Goal: Find specific page/section: Find specific page/section

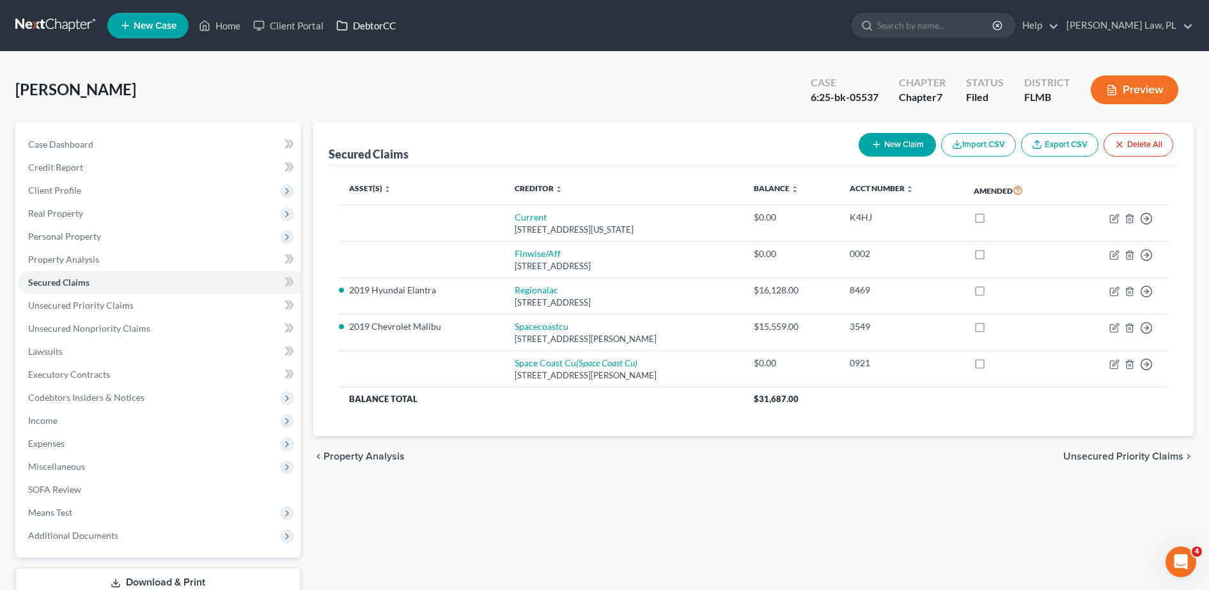
click at [389, 25] on link "DebtorCC" at bounding box center [366, 25] width 72 height 23
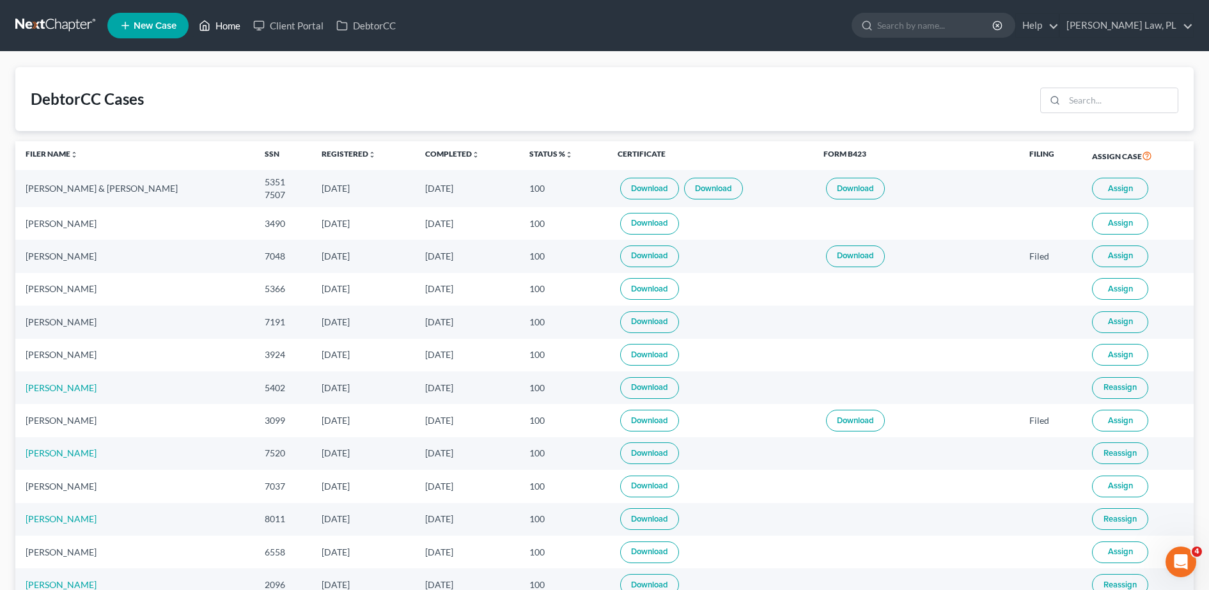
click at [210, 20] on icon at bounding box center [205, 25] width 12 height 15
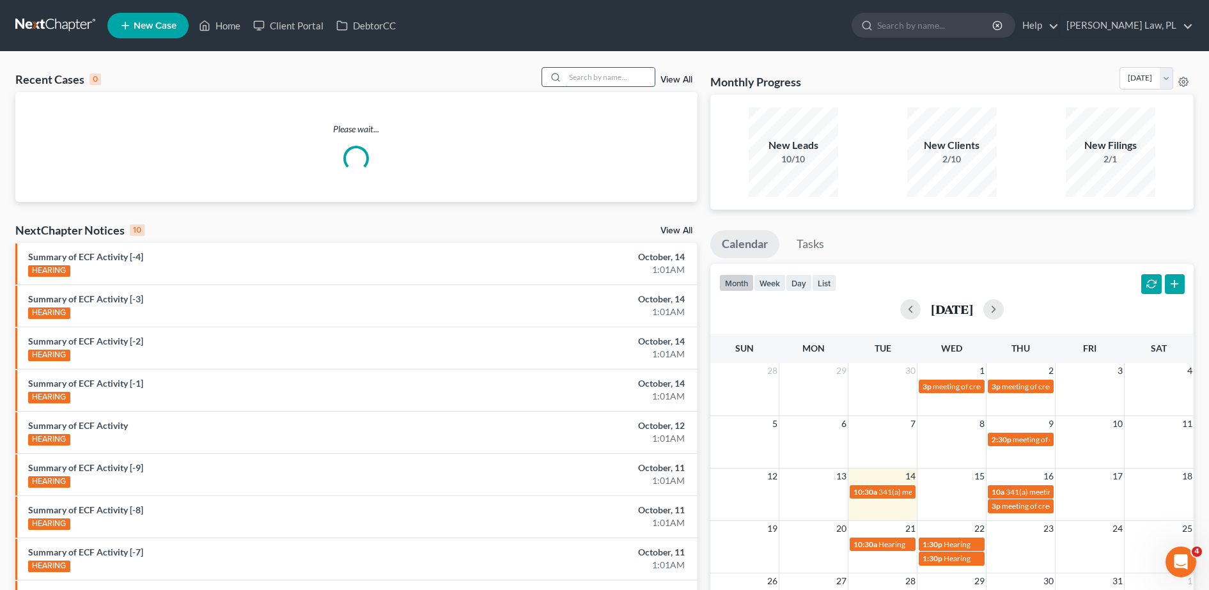
click at [598, 74] on input "search" at bounding box center [609, 77] width 89 height 19
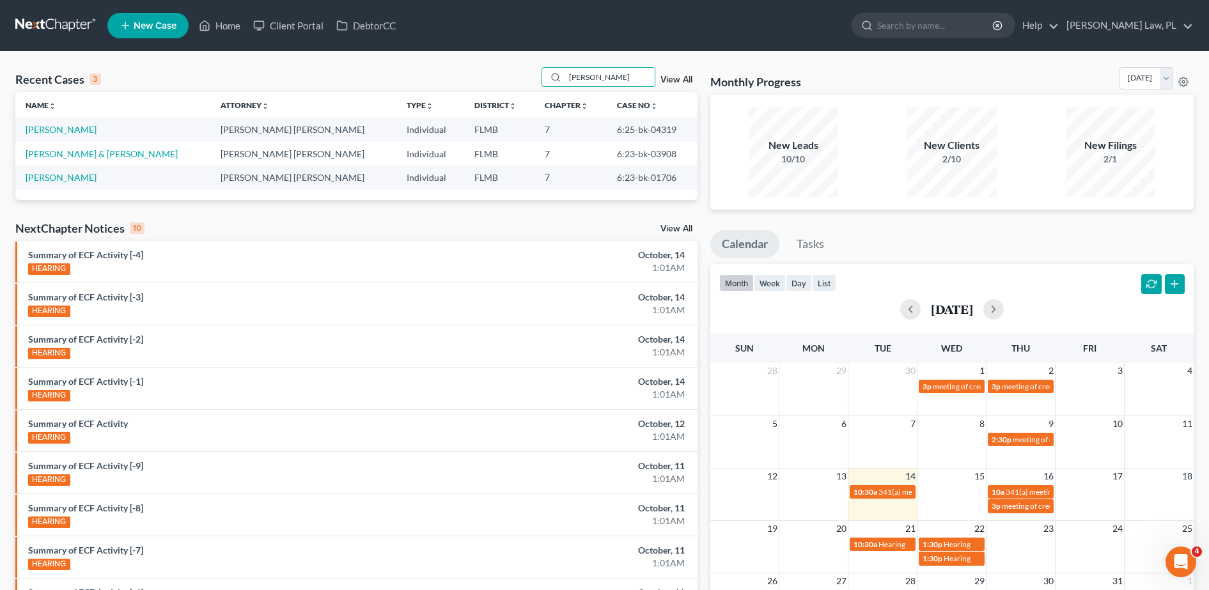
type input "joseph"
drag, startPoint x: 606, startPoint y: 77, endPoint x: 498, endPoint y: 67, distance: 108.5
click at [498, 67] on div "Recent Cases 3 joseph View All" at bounding box center [356, 79] width 682 height 25
